Goal: Task Accomplishment & Management: Complete application form

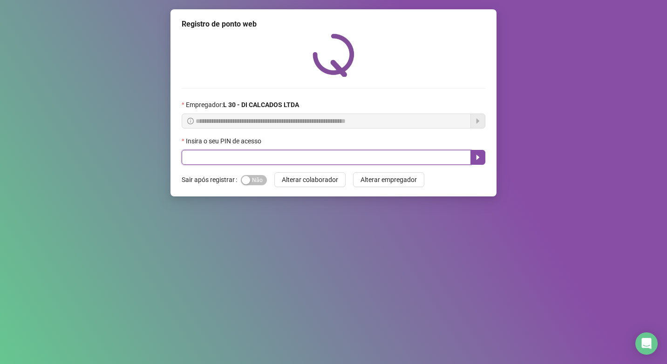
click at [287, 153] on input "text" at bounding box center [326, 157] width 289 height 15
type input "*****"
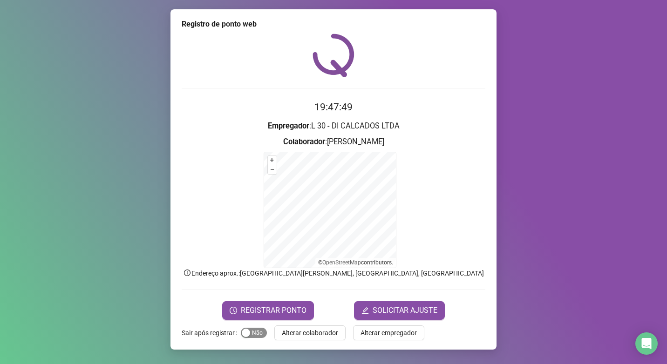
click at [248, 335] on div "button" at bounding box center [246, 333] width 8 height 8
click at [255, 334] on button "Sim Não" at bounding box center [254, 333] width 26 height 10
click at [252, 333] on span "Sim Não" at bounding box center [254, 333] width 26 height 10
click at [252, 331] on span "Sim Não" at bounding box center [254, 333] width 26 height 10
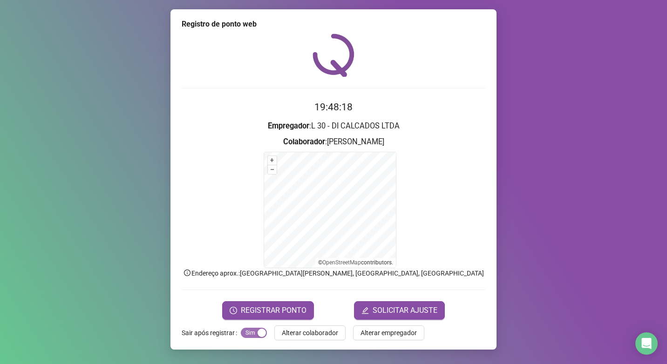
click at [252, 331] on span "Sim Não" at bounding box center [254, 333] width 26 height 10
click at [244, 335] on div "button" at bounding box center [246, 333] width 8 height 8
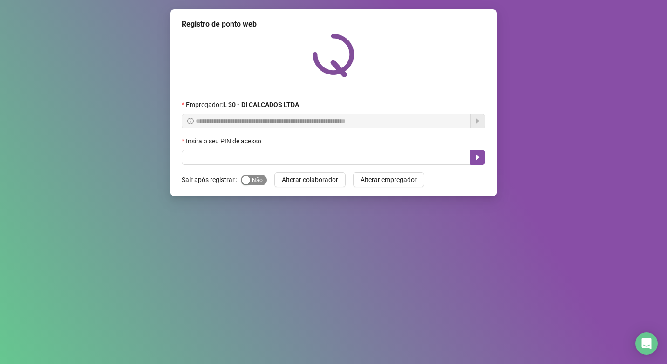
click at [252, 184] on span "Sim Não" at bounding box center [254, 180] width 26 height 10
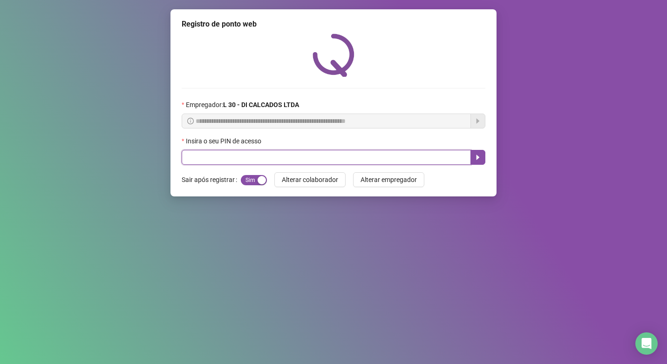
click at [256, 158] on input "text" at bounding box center [326, 157] width 289 height 15
type input "*****"
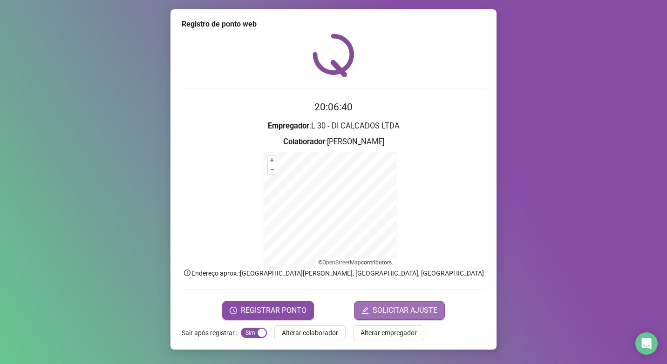
click at [389, 312] on span "SOLICITAR AJUSTE" at bounding box center [405, 310] width 65 height 11
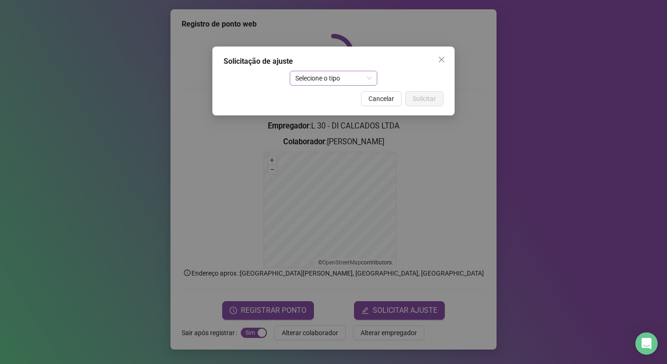
click at [339, 76] on span "Selecione o tipo" at bounding box center [333, 78] width 77 height 14
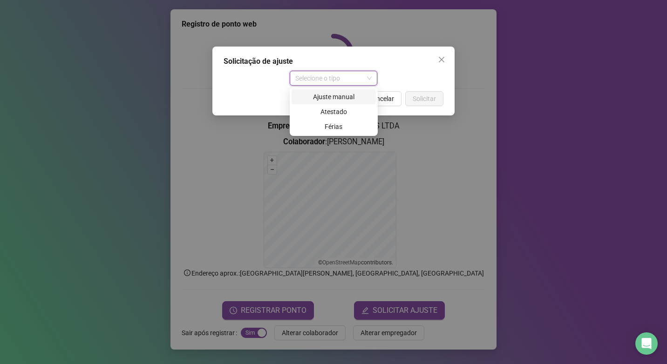
click at [339, 93] on div "Ajuste manual" at bounding box center [333, 97] width 73 height 10
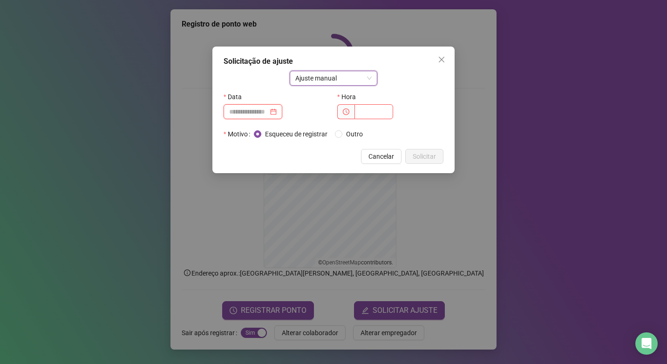
click at [266, 110] on input at bounding box center [248, 112] width 39 height 10
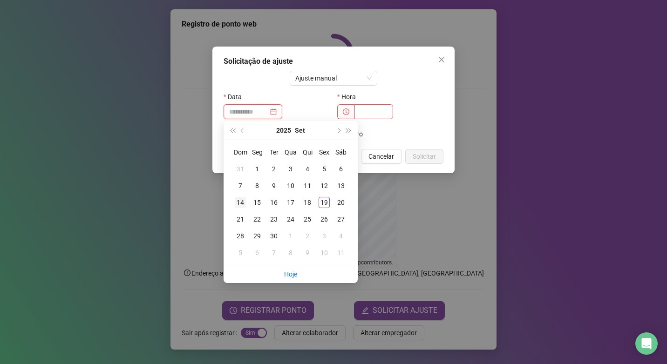
type input "**********"
click at [292, 185] on div "10" at bounding box center [290, 185] width 11 height 11
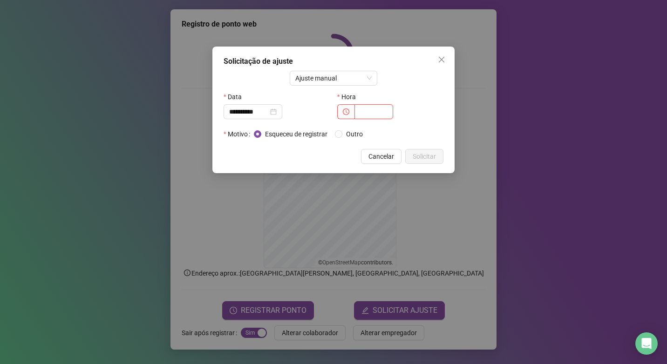
click at [361, 111] on input "text" at bounding box center [374, 111] width 39 height 15
type input "*****"
click at [423, 152] on span "Solicitar" at bounding box center [424, 156] width 23 height 10
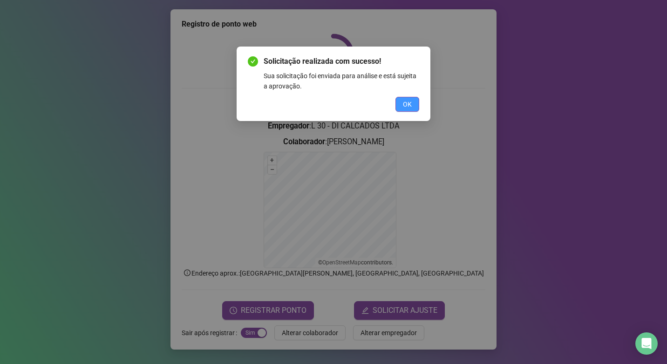
click at [406, 99] on button "OK" at bounding box center [408, 104] width 24 height 15
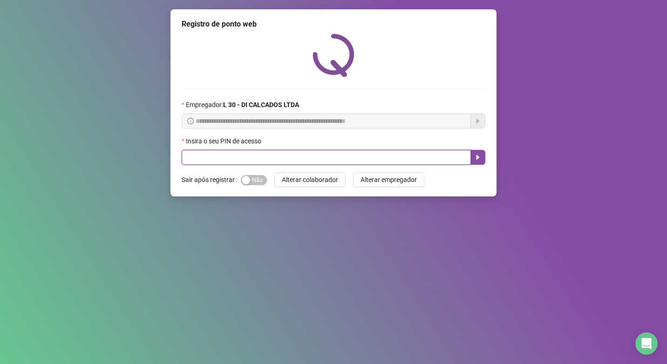
click at [245, 151] on input "text" at bounding box center [326, 157] width 289 height 15
type input "*****"
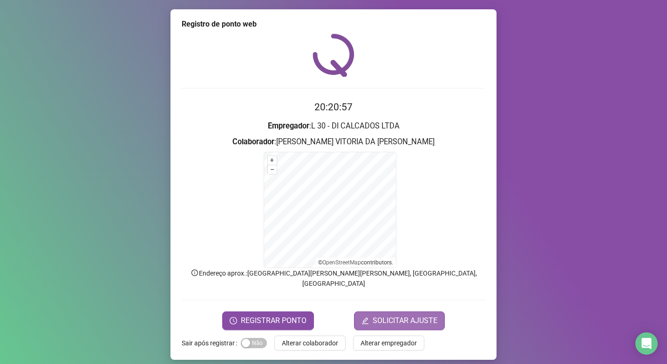
click at [389, 315] on span "SOLICITAR AJUSTE" at bounding box center [405, 320] width 65 height 11
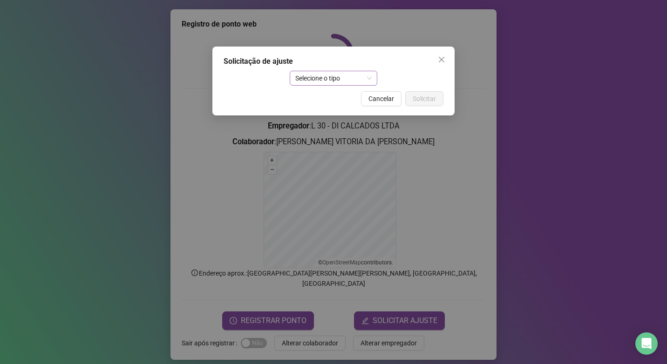
click at [369, 77] on span "Selecione o tipo" at bounding box center [333, 78] width 77 height 14
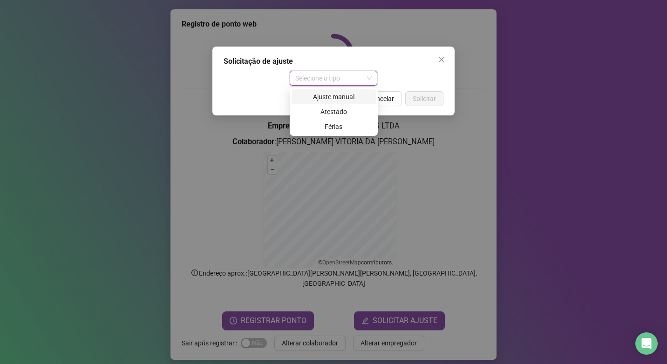
click at [350, 98] on div "Ajuste manual" at bounding box center [333, 97] width 73 height 10
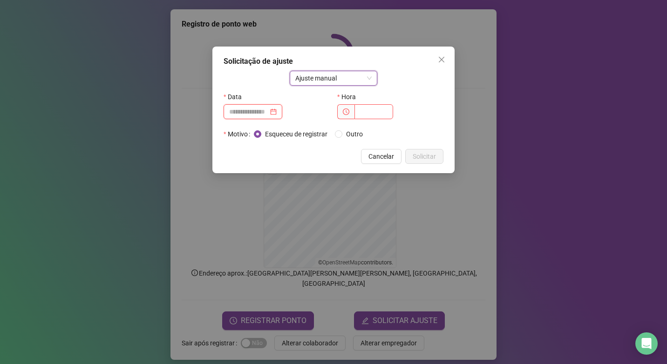
click at [250, 110] on input at bounding box center [248, 112] width 39 height 10
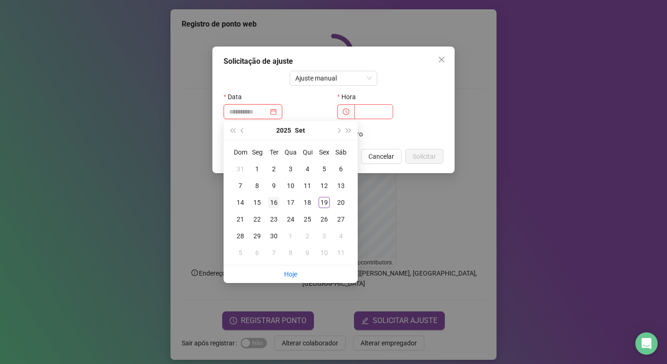
type input "**********"
click at [273, 203] on div "16" at bounding box center [273, 202] width 11 height 11
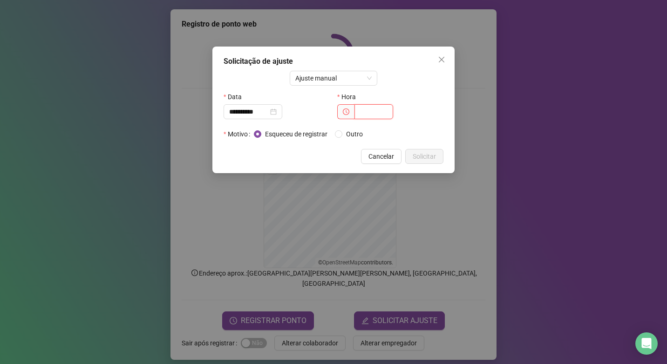
click at [371, 115] on input "text" at bounding box center [374, 111] width 39 height 15
type input "*****"
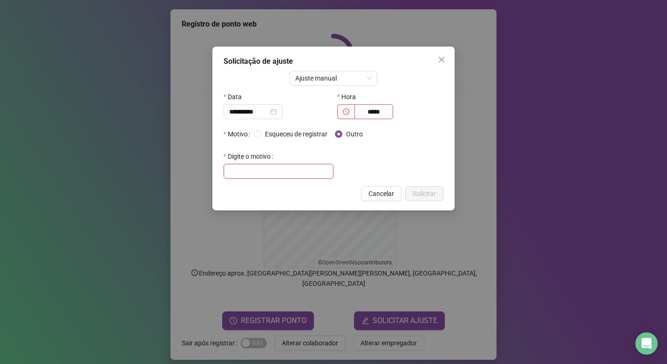
click at [283, 172] on input "text" at bounding box center [279, 171] width 110 height 15
type input "*"
click at [278, 173] on input "text" at bounding box center [279, 171] width 110 height 15
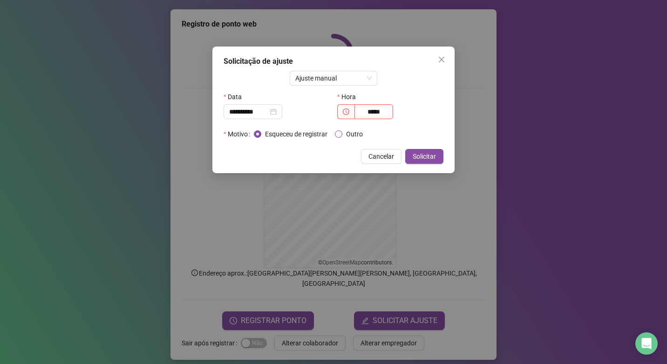
click at [342, 133] on label "Outro" at bounding box center [351, 134] width 32 height 10
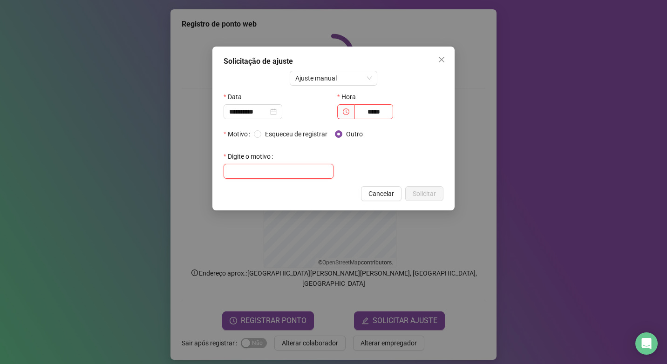
click at [310, 171] on input "text" at bounding box center [279, 171] width 110 height 15
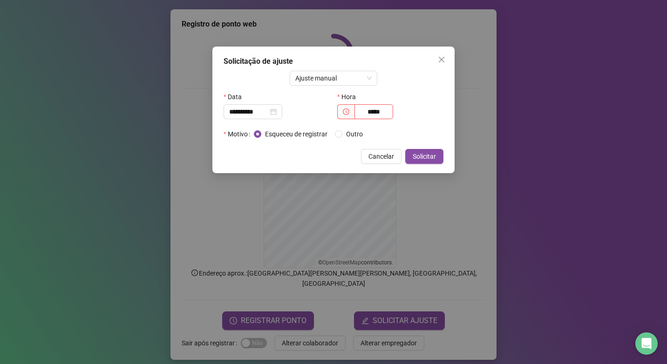
click at [335, 132] on div "Esqueceu de registrar Outro" at bounding box center [312, 134] width 116 height 10
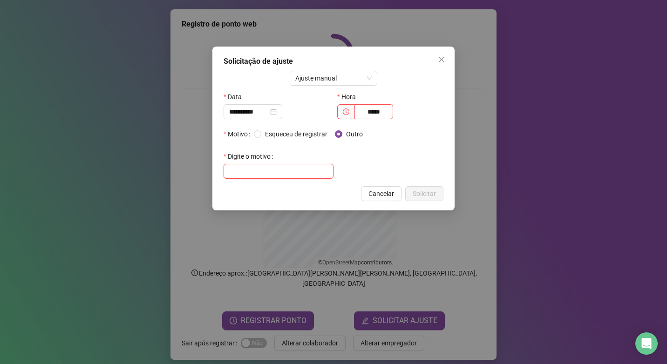
click at [300, 175] on input "text" at bounding box center [279, 171] width 110 height 15
click at [438, 60] on icon "close" at bounding box center [441, 59] width 7 height 7
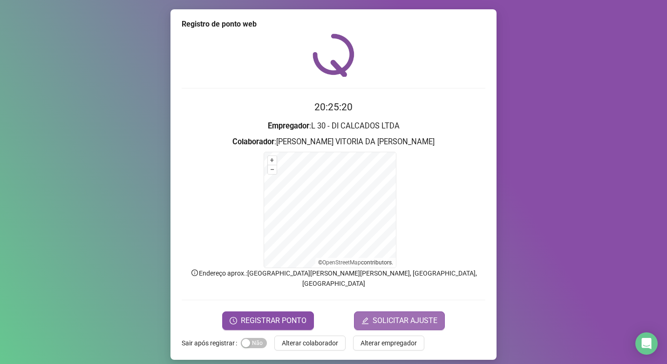
click at [412, 315] on span "SOLICITAR AJUSTE" at bounding box center [405, 320] width 65 height 11
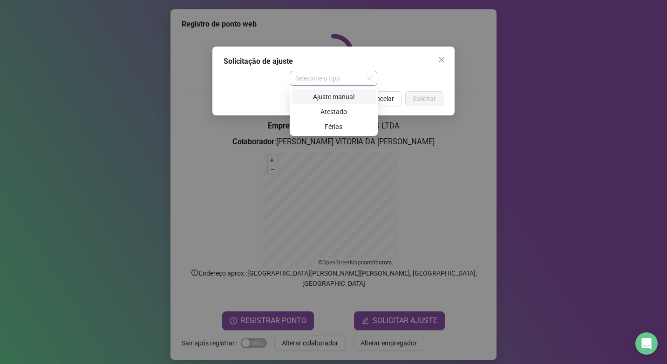
click at [356, 78] on span "Selecione o tipo" at bounding box center [333, 78] width 77 height 14
click at [352, 93] on div "Ajuste manual" at bounding box center [333, 97] width 73 height 10
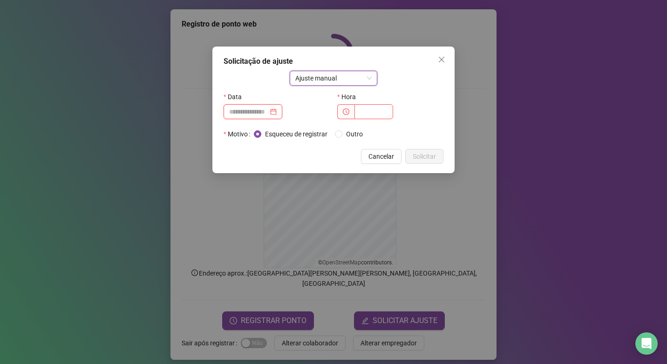
click at [265, 111] on input at bounding box center [248, 112] width 39 height 10
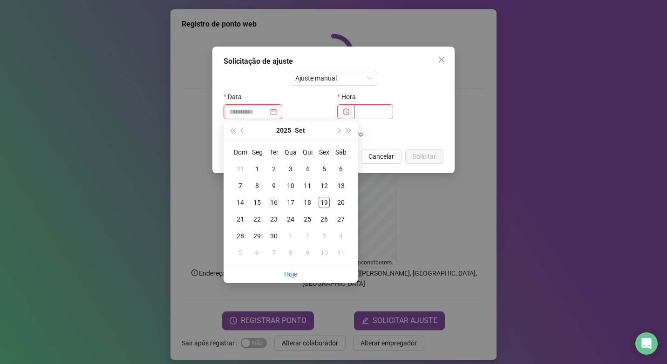
type input "**********"
click at [275, 202] on div "16" at bounding box center [273, 202] width 11 height 11
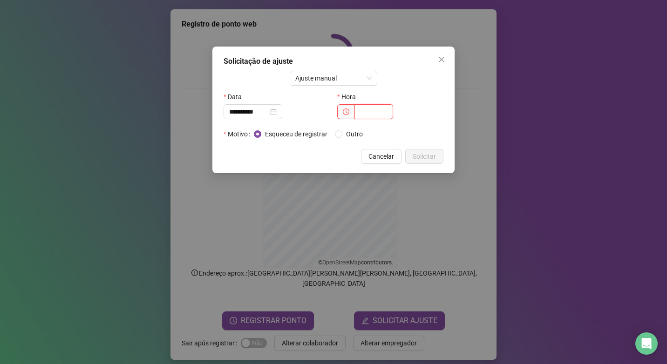
click at [367, 116] on input "text" at bounding box center [374, 111] width 39 height 15
type input "*****"
click at [421, 153] on span "Solicitar" at bounding box center [424, 156] width 23 height 10
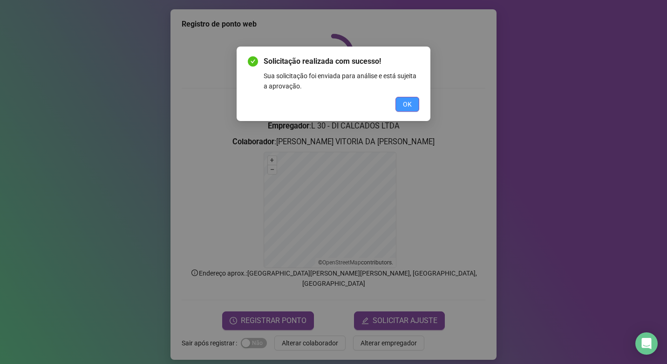
click at [410, 103] on span "OK" at bounding box center [407, 104] width 9 height 10
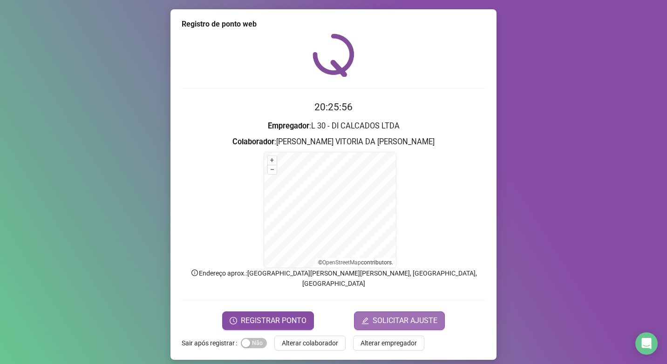
click at [411, 315] on span "SOLICITAR AJUSTE" at bounding box center [405, 320] width 65 height 11
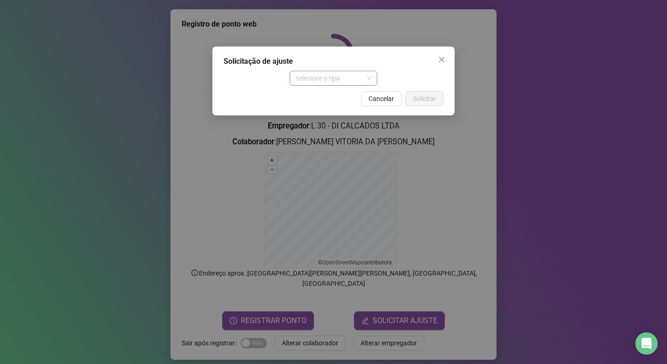
click at [347, 79] on span "Selecione o tipo" at bounding box center [333, 78] width 77 height 14
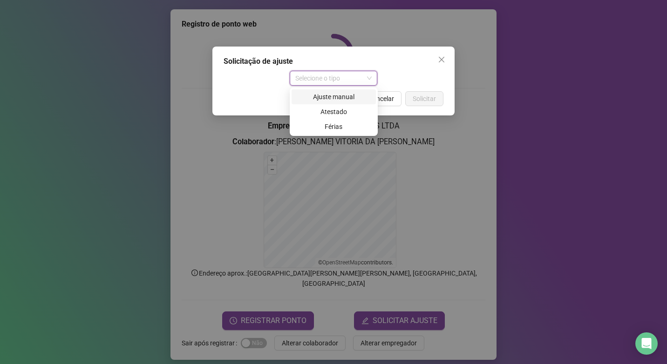
click at [346, 97] on div "Ajuste manual" at bounding box center [333, 97] width 73 height 10
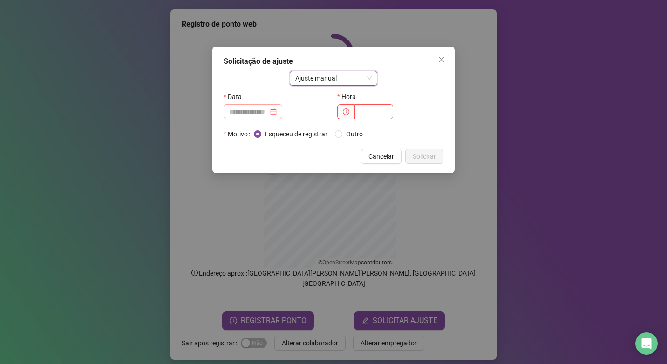
click at [277, 112] on div at bounding box center [253, 112] width 48 height 10
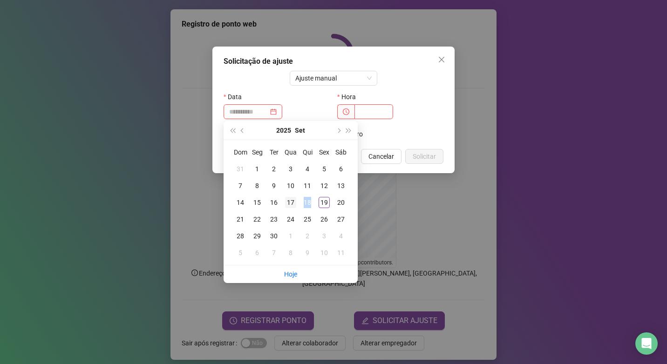
drag, startPoint x: 315, startPoint y: 198, endPoint x: 290, endPoint y: 200, distance: 25.3
click at [290, 200] on tr "14 15 16 17 18 19 20" at bounding box center [290, 202] width 117 height 17
type input "**********"
drag, startPoint x: 290, startPoint y: 200, endPoint x: 271, endPoint y: 201, distance: 19.1
click at [271, 201] on div "16" at bounding box center [273, 202] width 11 height 11
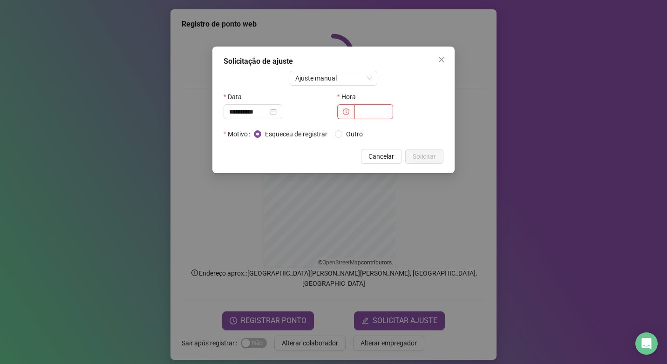
click at [363, 113] on input "text" at bounding box center [374, 111] width 39 height 15
type input "*****"
click at [426, 155] on span "Solicitar" at bounding box center [424, 156] width 23 height 10
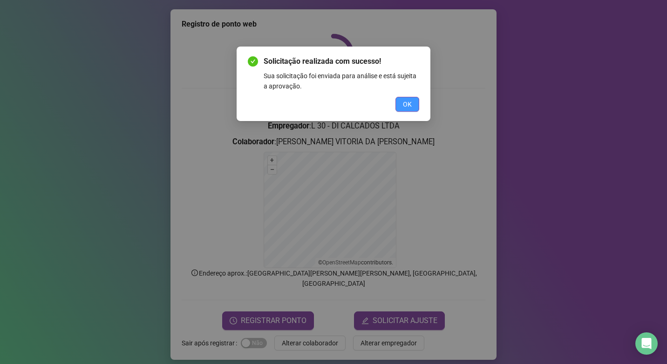
click at [408, 106] on span "OK" at bounding box center [407, 104] width 9 height 10
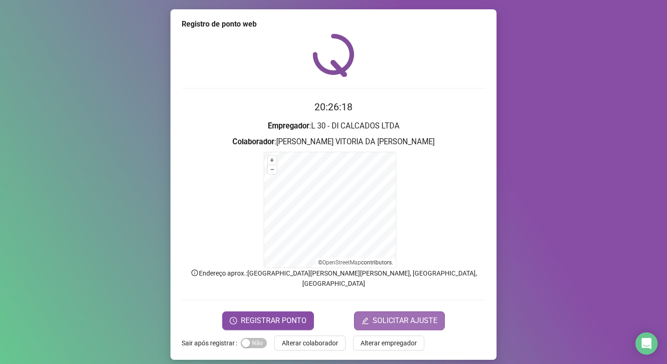
click at [417, 315] on span "SOLICITAR AJUSTE" at bounding box center [405, 320] width 65 height 11
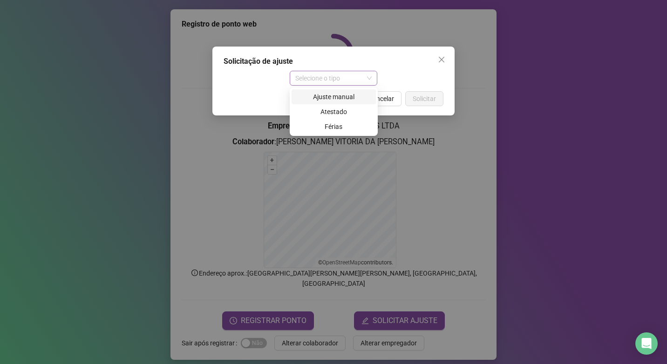
click at [343, 79] on span "Selecione o tipo" at bounding box center [333, 78] width 77 height 14
click at [349, 95] on div "Ajuste manual" at bounding box center [333, 97] width 73 height 10
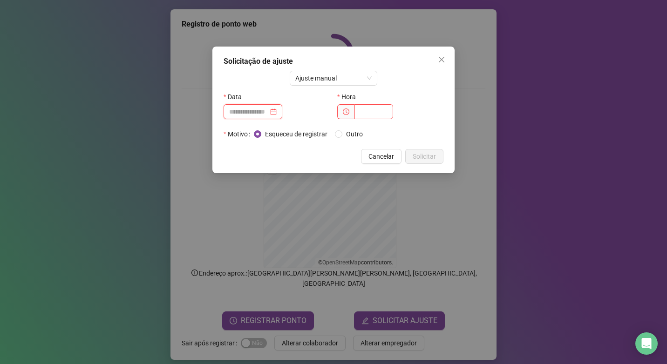
click at [257, 110] on input at bounding box center [248, 112] width 39 height 10
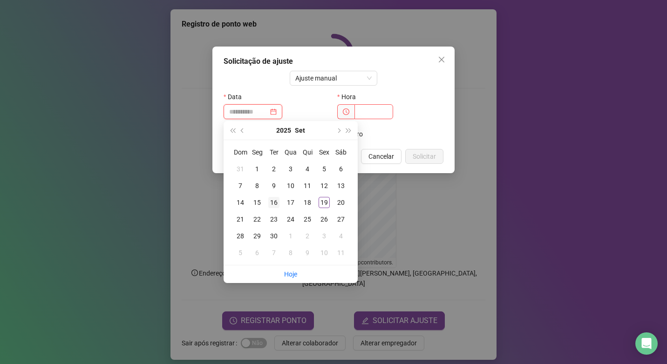
type input "**********"
click at [276, 204] on div "16" at bounding box center [273, 202] width 11 height 11
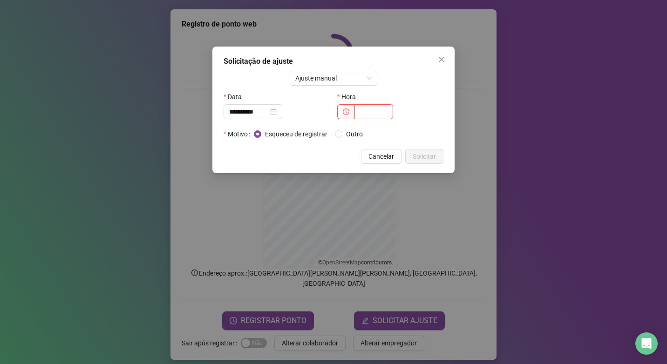
click at [368, 116] on input "text" at bounding box center [374, 111] width 39 height 15
type input "*****"
click at [423, 159] on span "Solicitar" at bounding box center [424, 156] width 23 height 10
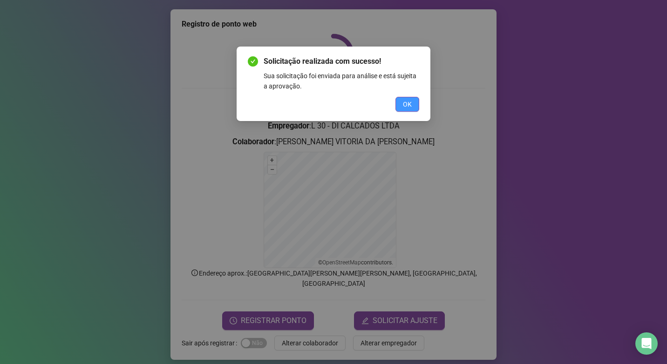
click at [409, 102] on span "OK" at bounding box center [407, 104] width 9 height 10
